Goal: Task Accomplishment & Management: Manage account settings

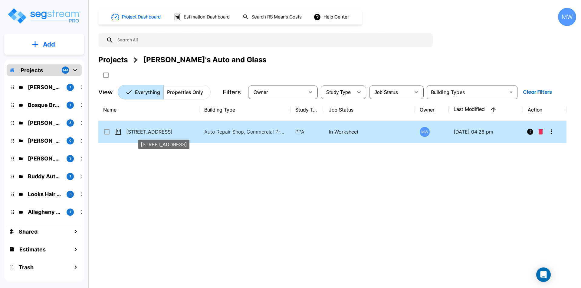
click at [165, 135] on p "[STREET_ADDRESS]" at bounding box center [156, 131] width 60 height 7
click at [166, 133] on p "[STREET_ADDRESS]" at bounding box center [156, 131] width 60 height 7
checkbox input "true"
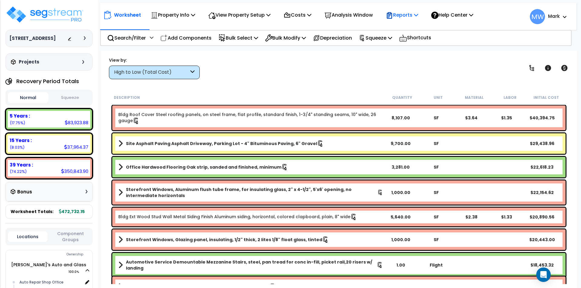
click at [418, 11] on p "Reports" at bounding box center [402, 15] width 32 height 8
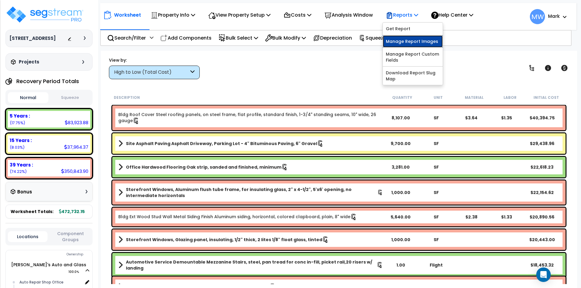
click at [419, 41] on link "Manage Report Images" at bounding box center [413, 41] width 60 height 12
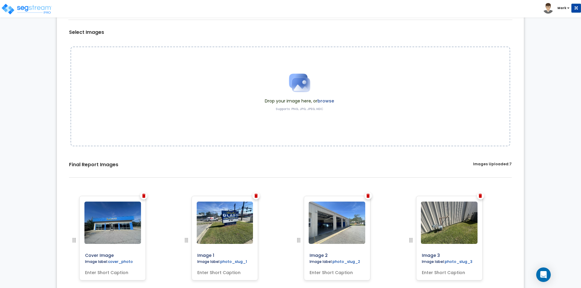
scroll to position [173, 0]
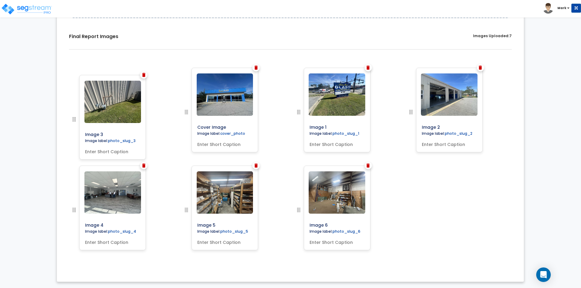
drag, startPoint x: 410, startPoint y: 115, endPoint x: 48, endPoint y: 122, distance: 362.5
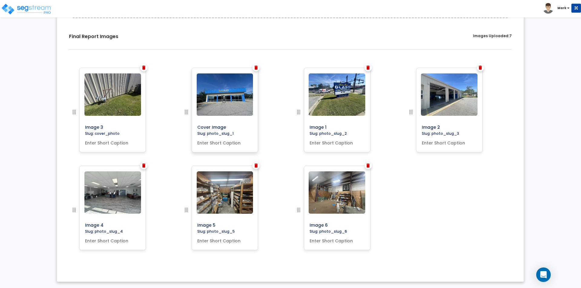
click at [224, 142] on input "text" at bounding box center [225, 142] width 60 height 8
type input "Front of Building"
drag, startPoint x: 235, startPoint y: 125, endPoint x: 183, endPoint y: 123, distance: 52.1
click at [183, 123] on div at bounding box center [196, 117] width 26 height 98
type input "Front of Building"
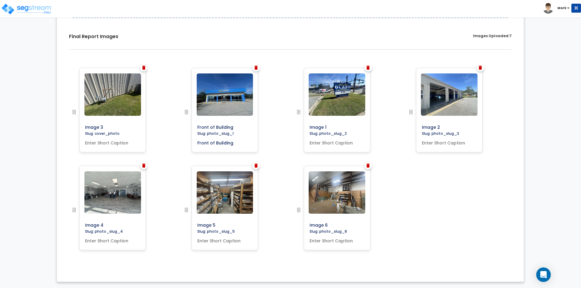
drag, startPoint x: 332, startPoint y: 124, endPoint x: 300, endPoint y: 130, distance: 32.7
click at [300, 130] on div at bounding box center [308, 117] width 26 height 98
type input "Signage for Property"
click at [320, 144] on input "text" at bounding box center [337, 142] width 60 height 8
type input "Signage for Property"
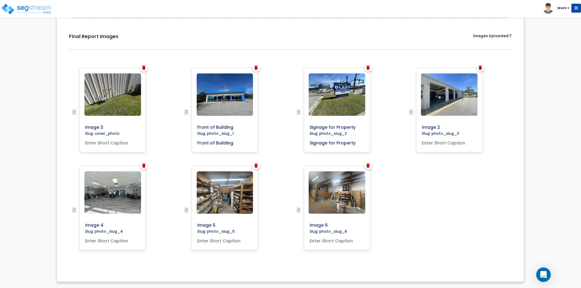
drag, startPoint x: 441, startPoint y: 127, endPoint x: 392, endPoint y: 127, distance: 49.0
click at [392, 68] on div "Image 3 Image 2" at bounding box center [290, 68] width 449 height 0
type input "Side of Building"
click at [431, 142] on input "text" at bounding box center [449, 142] width 60 height 8
type input "Side of Building"
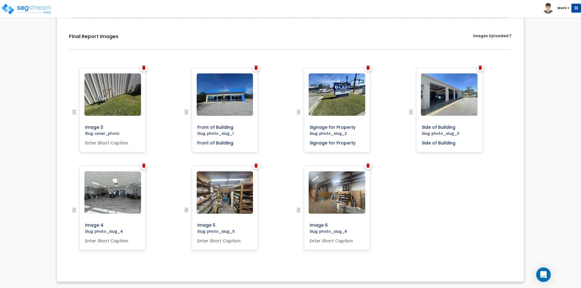
drag, startPoint x: 103, startPoint y: 224, endPoint x: 74, endPoint y: 221, distance: 30.2
click at [74, 221] on div at bounding box center [83, 215] width 26 height 98
type input "Reception area"
click at [98, 239] on input "text" at bounding box center [113, 240] width 60 height 8
type input "Receptions Area"
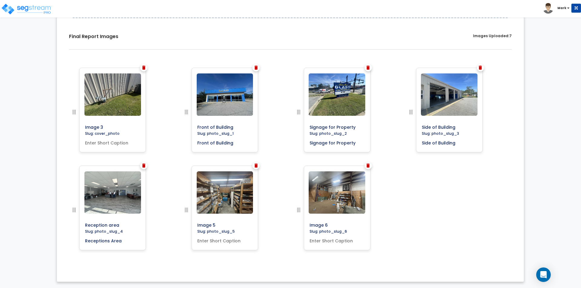
drag, startPoint x: 214, startPoint y: 224, endPoint x: 183, endPoint y: 229, distance: 31.6
click at [183, 229] on div at bounding box center [196, 215] width 26 height 98
type input "Storage Area"
click at [199, 241] on input "text" at bounding box center [225, 240] width 60 height 8
type input "Storage Area"
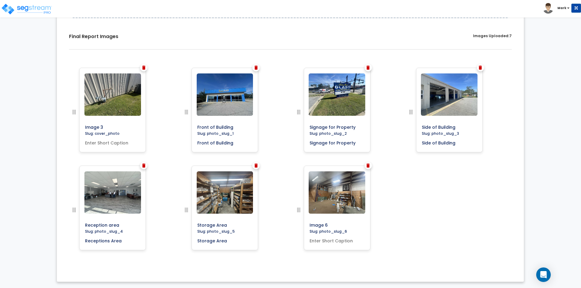
drag, startPoint x: 328, startPoint y: 224, endPoint x: 287, endPoint y: 231, distance: 42.3
click at [287, 68] on div "Image 3 Image 6" at bounding box center [290, 68] width 449 height 0
type input "Warehouse Area"
click at [342, 242] on input "text" at bounding box center [337, 240] width 60 height 8
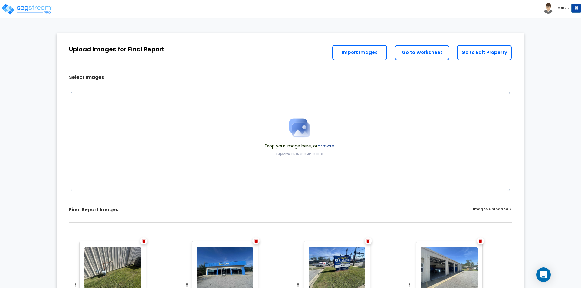
type input "Warehouse Area"
click at [412, 70] on div "Select Images Drop your image here, or browse Supports: PNG, JPG, JPEG, HEIC Sa…" at bounding box center [290, 242] width 458 height 408
click at [433, 52] on link "Go to Worksheet" at bounding box center [421, 52] width 55 height 15
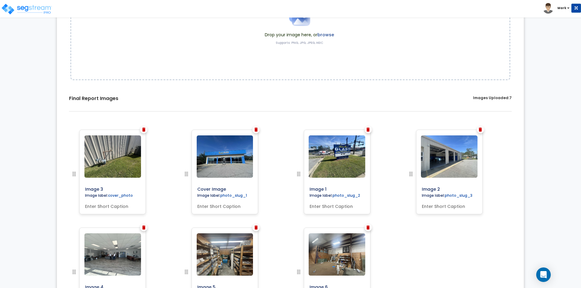
scroll to position [173, 0]
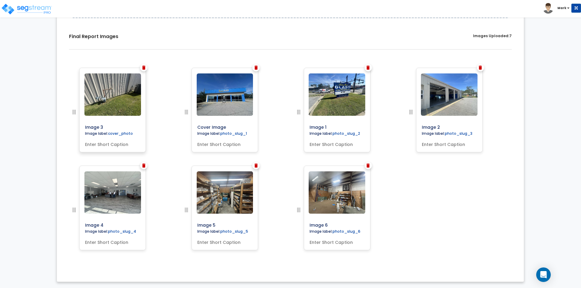
click at [106, 126] on input "Image 3" at bounding box center [126, 126] width 87 height 8
drag, startPoint x: 228, startPoint y: 126, endPoint x: 195, endPoint y: 126, distance: 33.6
click at [195, 126] on input "Cover Image" at bounding box center [238, 126] width 87 height 8
type input "Front of Building"
click at [225, 145] on input "text" at bounding box center [225, 143] width 60 height 8
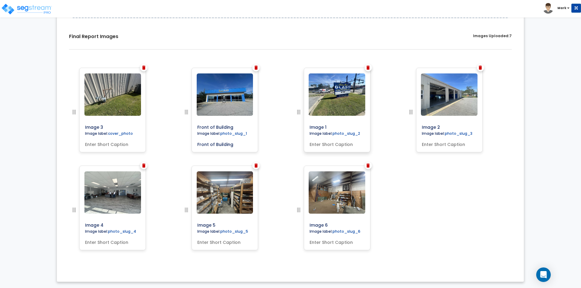
type input "Front of Building"
drag, startPoint x: 328, startPoint y: 126, endPoint x: 290, endPoint y: 125, distance: 37.9
click at [290, 125] on div "Image 1" at bounding box center [346, 117] width 112 height 98
type input "SIgnage"
click at [331, 145] on input "text" at bounding box center [337, 143] width 60 height 8
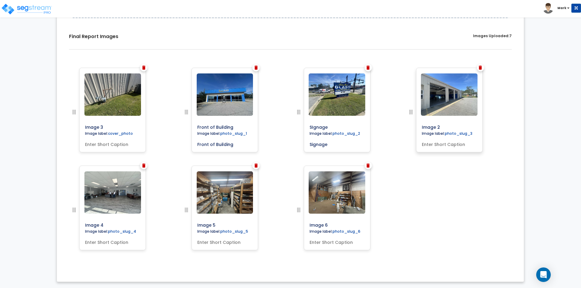
type input "Signage"
drag, startPoint x: 443, startPoint y: 127, endPoint x: 397, endPoint y: 123, distance: 45.8
click at [397, 68] on div "Image 3" at bounding box center [290, 68] width 449 height 0
type input "E"
type input "S"
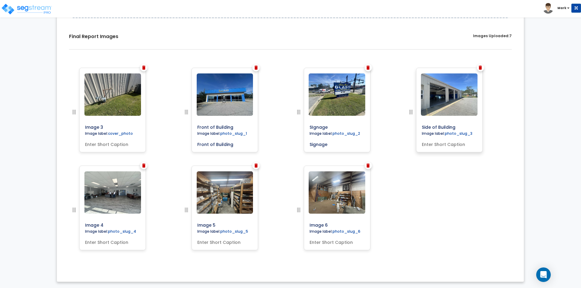
type input "Side of Building"
click at [433, 137] on label "Image label: photo_slug_3" at bounding box center [446, 134] width 55 height 7
click at [432, 147] on input "text" at bounding box center [449, 143] width 60 height 8
type input "Side of Building"
drag, startPoint x: 332, startPoint y: 223, endPoint x: 289, endPoint y: 227, distance: 43.7
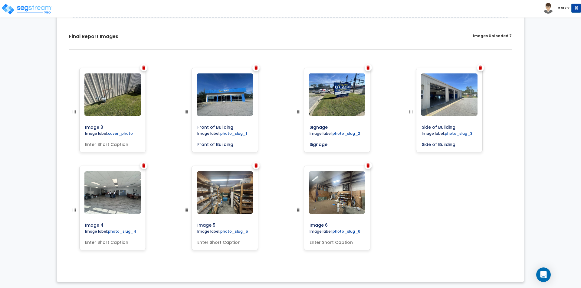
click at [289, 68] on div "Image 3" at bounding box center [290, 68] width 449 height 0
type input "W"
type input "Work Area"
click at [332, 245] on input "text" at bounding box center [337, 241] width 60 height 8
type input "Work Area"
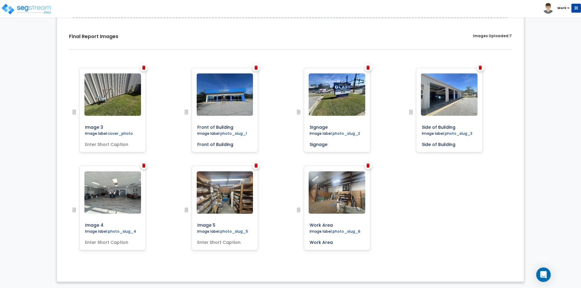
drag, startPoint x: 216, startPoint y: 227, endPoint x: 178, endPoint y: 220, distance: 38.9
click at [178, 68] on div "Image 3" at bounding box center [290, 68] width 449 height 0
type input "Storage"
click at [210, 241] on input "text" at bounding box center [225, 241] width 60 height 8
type input "Storage"
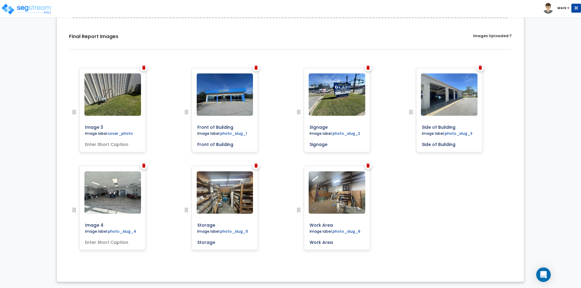
drag, startPoint x: 110, startPoint y: 227, endPoint x: 62, endPoint y: 226, distance: 47.8
click at [62, 226] on div "Image 3 Image label: cover_photo Front of Building" at bounding box center [290, 165] width 458 height 205
type input "Reception"
click at [96, 242] on input "text" at bounding box center [113, 241] width 60 height 8
type input "Reception"
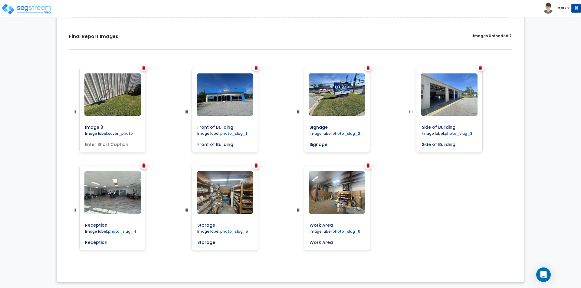
click at [423, 230] on div "Image 3 Image label: cover_photo Front of Building" at bounding box center [290, 165] width 458 height 205
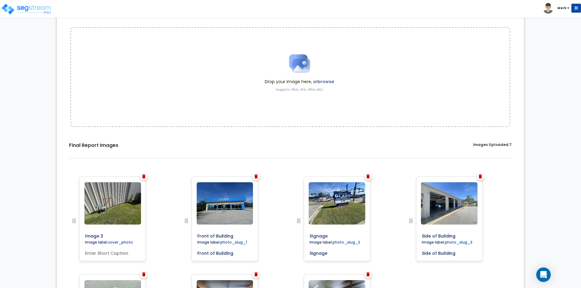
scroll to position [0, 0]
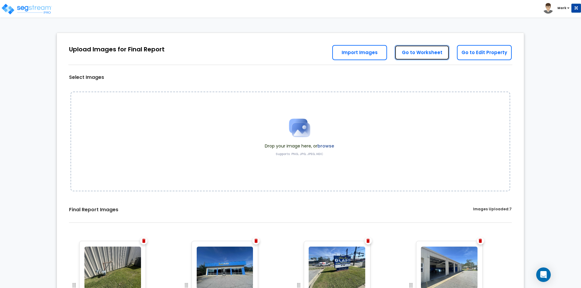
click at [432, 54] on link "Go to Worksheet" at bounding box center [421, 52] width 55 height 15
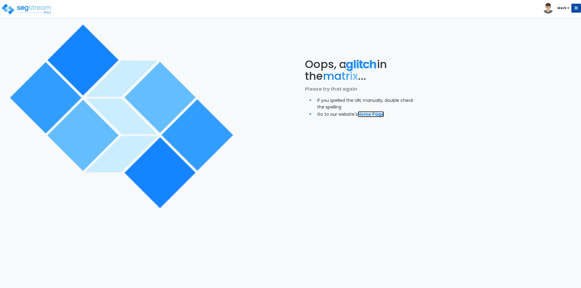
click at [373, 112] on link "Home Page" at bounding box center [371, 114] width 26 height 6
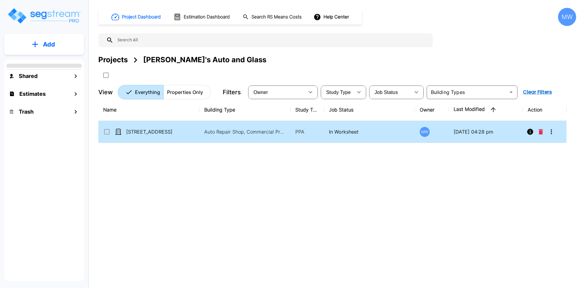
click at [199, 129] on td "Auto Repair Shop, Commercial Property Site" at bounding box center [244, 132] width 91 height 22
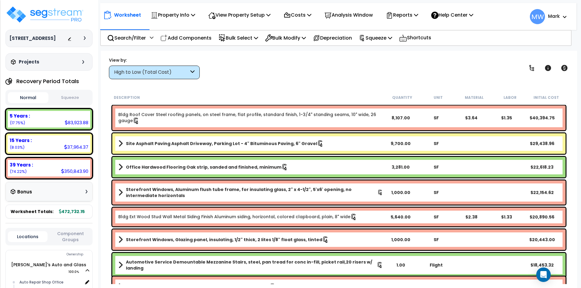
click at [422, 4] on div "Worksheet Property Info Property Setup Add Property Unit Template property Clon…" at bounding box center [338, 13] width 476 height 21
click at [417, 15] on p "Reports" at bounding box center [402, 15] width 32 height 8
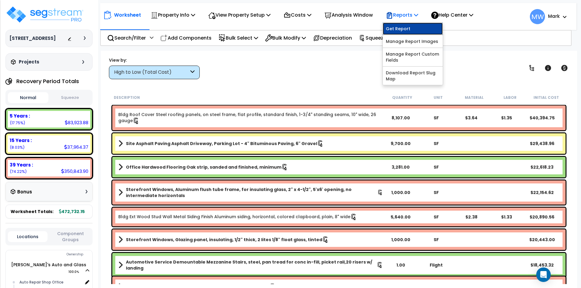
click at [416, 30] on link "Get Report" at bounding box center [413, 29] width 60 height 12
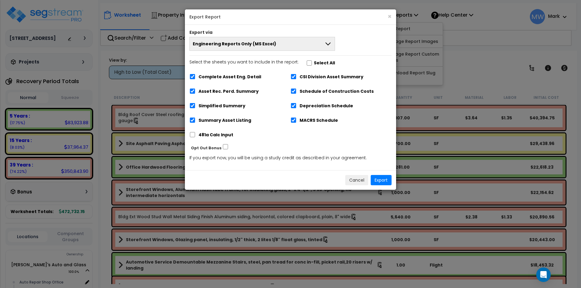
click at [295, 39] on button "Engineering Reports Only (MS Excel)" at bounding box center [261, 44] width 145 height 14
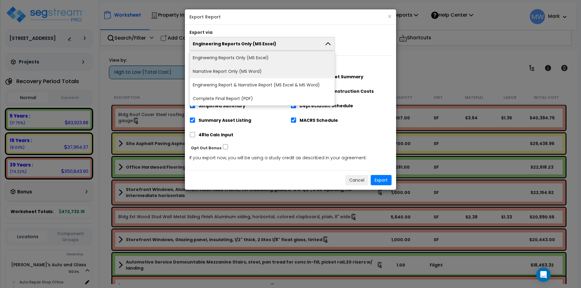
click at [272, 75] on li "Narrative Report Only (MS Word)" at bounding box center [262, 72] width 145 height 14
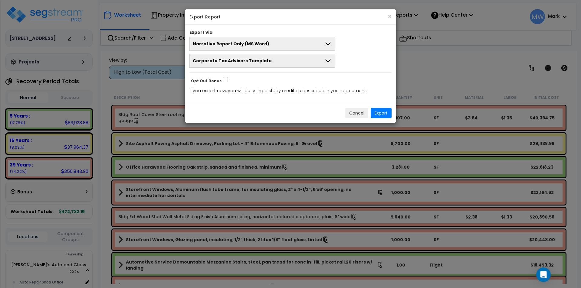
click at [277, 38] on button "Narrative Report Only (MS Word)" at bounding box center [261, 44] width 145 height 14
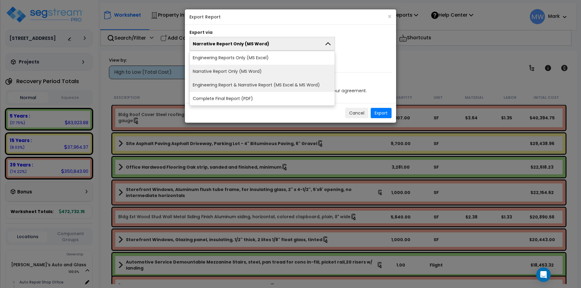
click at [298, 87] on li "Engineering Report & Narrative Report (MS Excel & MS Word)" at bounding box center [262, 85] width 145 height 14
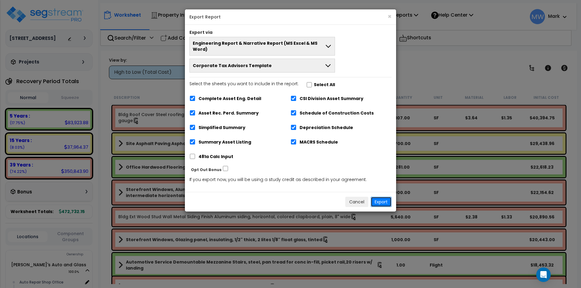
click at [383, 197] on button "Export" at bounding box center [381, 202] width 21 height 10
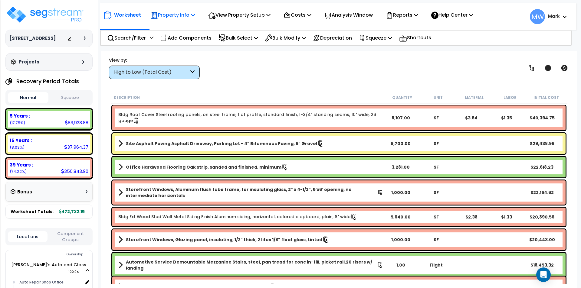
click at [167, 17] on p "Property Info" at bounding box center [173, 15] width 44 height 8
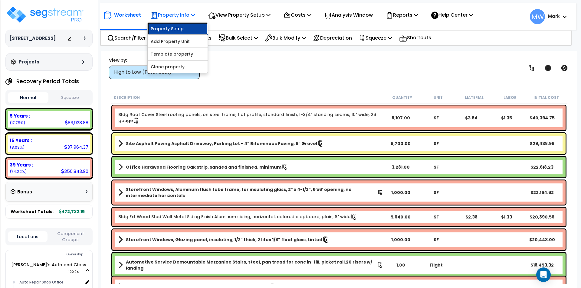
click at [172, 29] on link "Property Setup" at bounding box center [178, 29] width 60 height 12
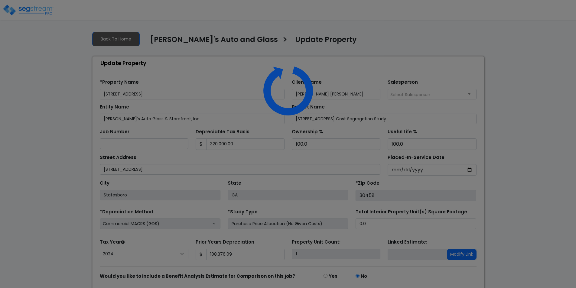
select select "2024"
